Goal: Check status: Check status

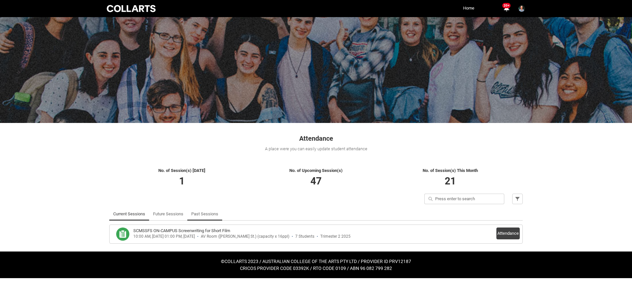
click at [207, 212] on link "Past Sessions" at bounding box center [204, 214] width 27 height 13
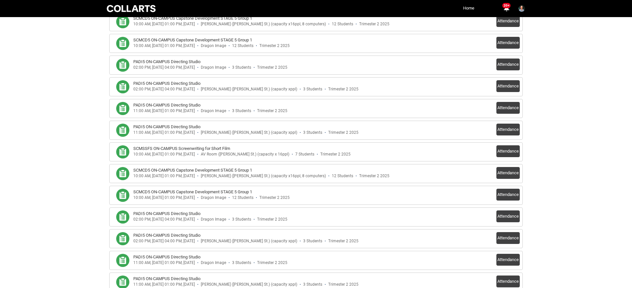
scroll to position [213, 0]
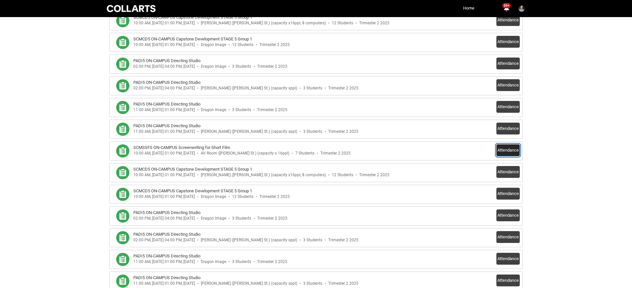
click at [510, 153] on button "Attendance" at bounding box center [507, 150] width 23 height 12
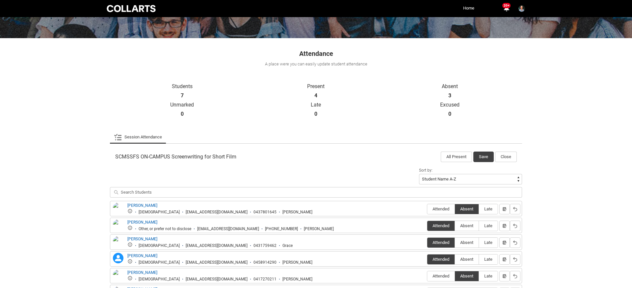
scroll to position [0, 0]
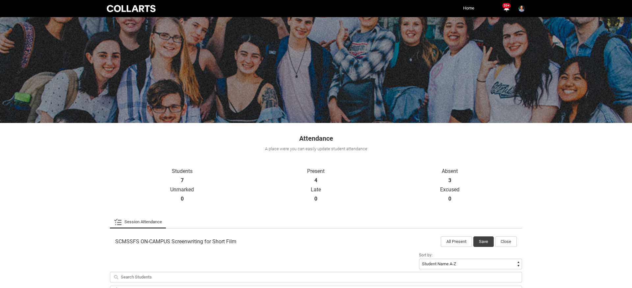
click at [144, 220] on link "Session Attendance" at bounding box center [138, 221] width 48 height 13
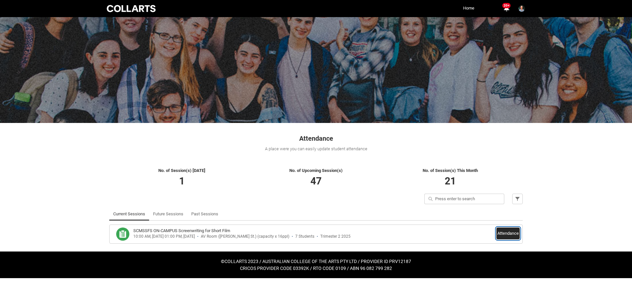
click at [508, 233] on button "Attendance" at bounding box center [507, 234] width 23 height 12
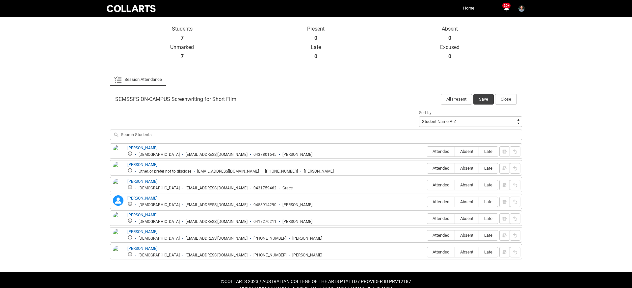
scroll to position [153, 0]
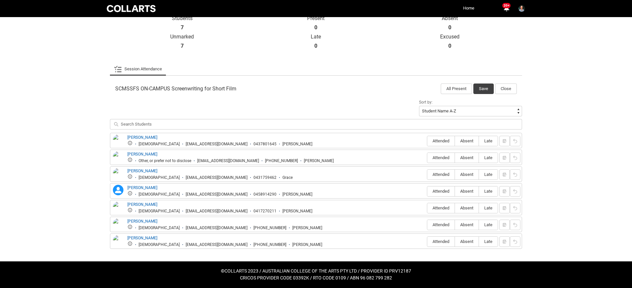
click at [505, 140] on div "Attended Absent Late" at bounding box center [473, 141] width 93 height 12
click at [434, 191] on span "Attended" at bounding box center [440, 191] width 27 height 5
click at [427, 191] on input "Attended" at bounding box center [427, 191] width 0 height 0
type lightning-radio-group "Attended"
radio input "true"
